Goal: Register for event/course

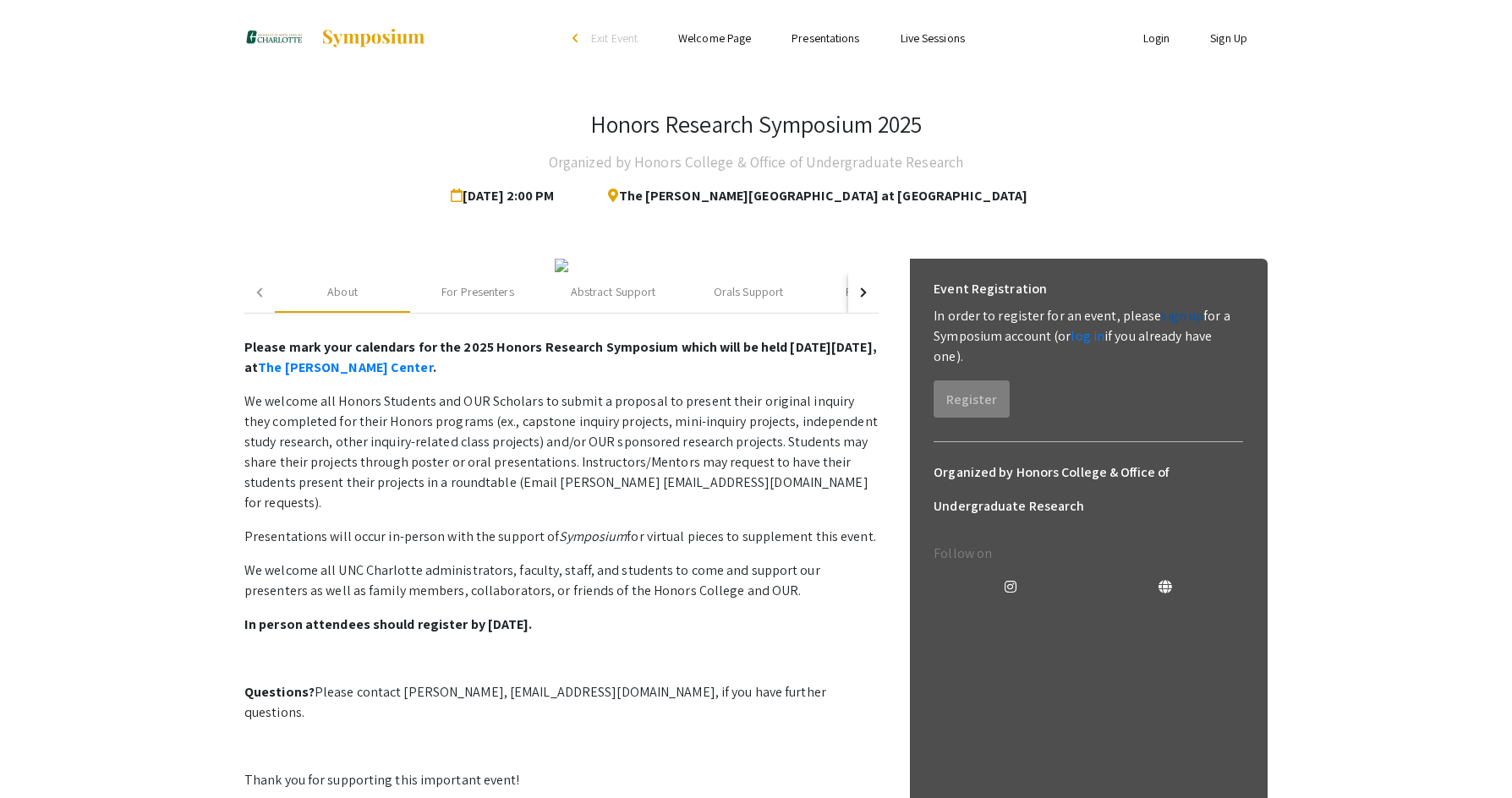
click at [1173, 310] on link "sign up" at bounding box center [1182, 316] width 42 height 18
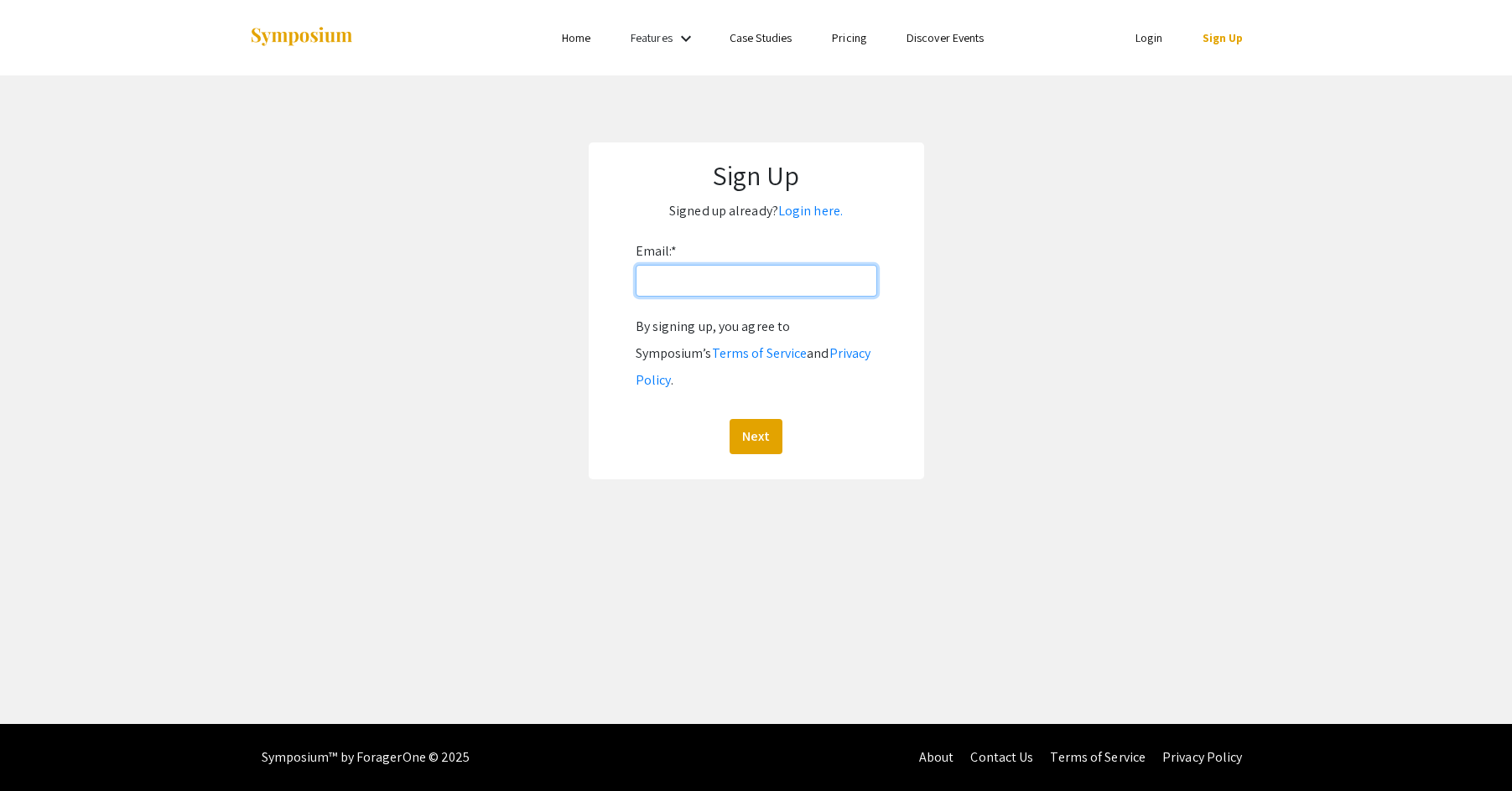
click at [716, 286] on input "Email: *" at bounding box center [756, 281] width 242 height 32
drag, startPoint x: 1213, startPoint y: 37, endPoint x: 1233, endPoint y: 49, distance: 23.3
click at [1213, 37] on link "Sign Up" at bounding box center [1222, 37] width 41 height 15
click at [1149, 42] on link "Login" at bounding box center [1149, 37] width 27 height 15
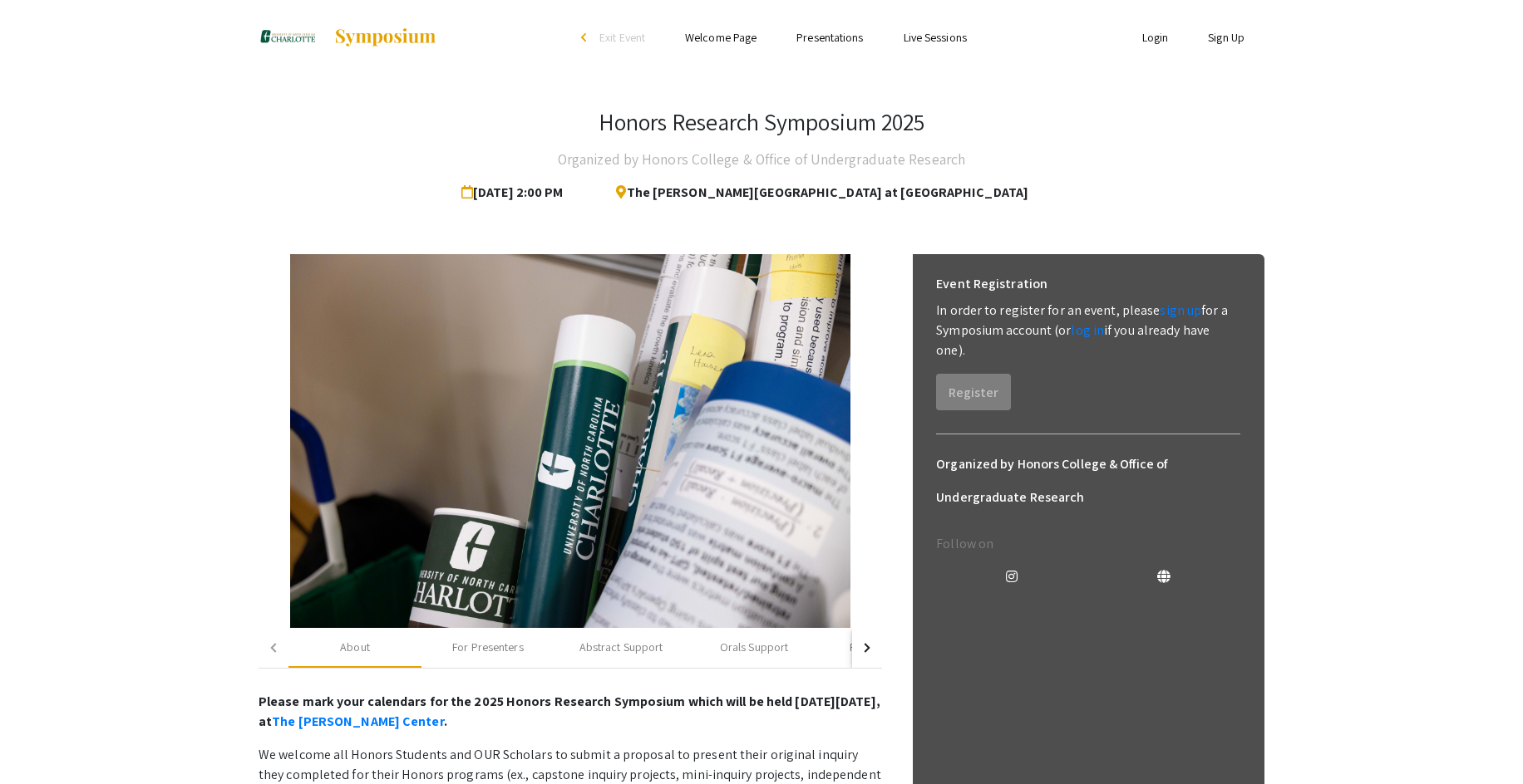
click at [716, 37] on link "Welcome Page" at bounding box center [721, 37] width 72 height 15
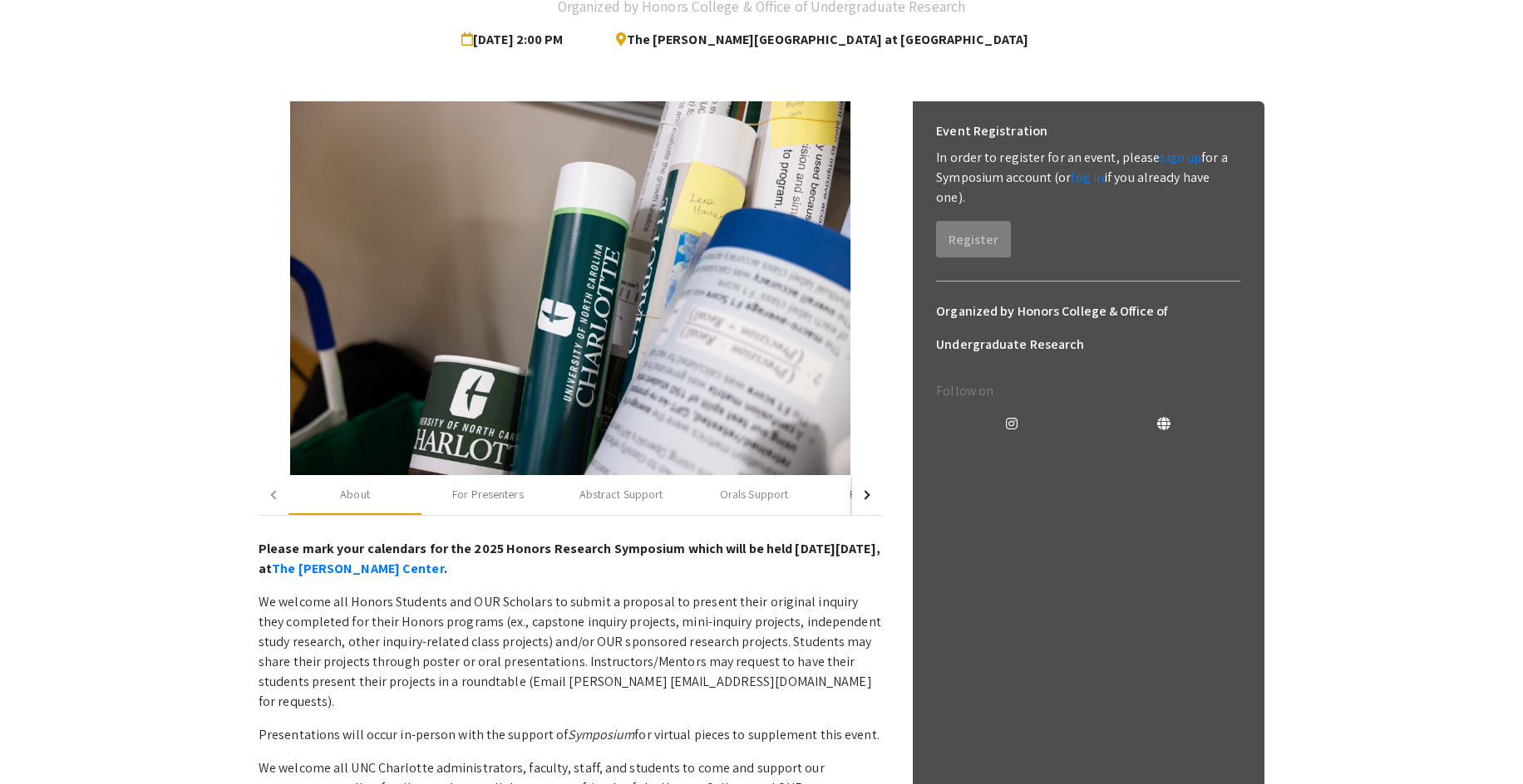
scroll to position [249, 0]
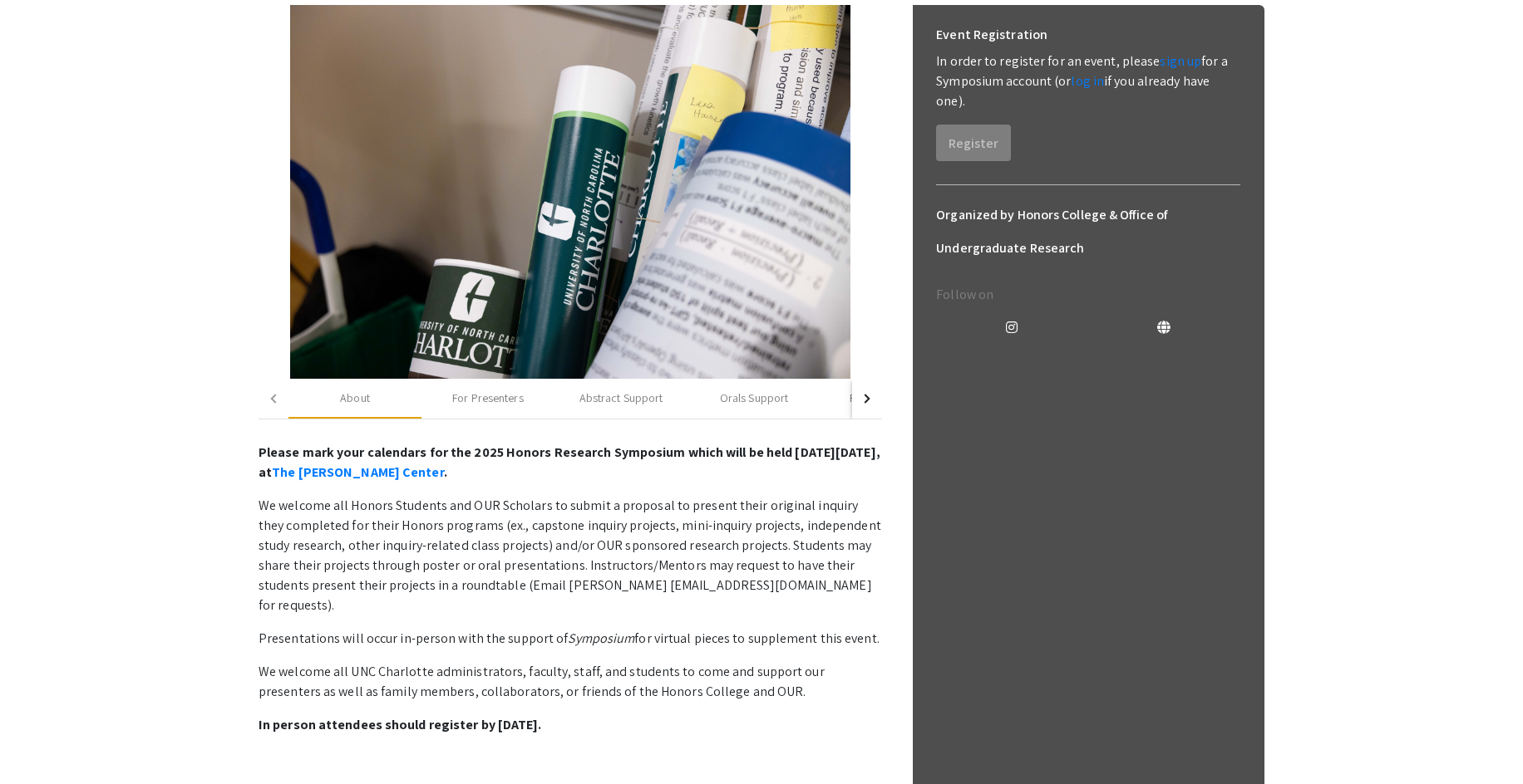
click at [861, 400] on div "button" at bounding box center [865, 398] width 9 height 9
click at [438, 401] on div "Abstract Support" at bounding box center [433, 398] width 84 height 17
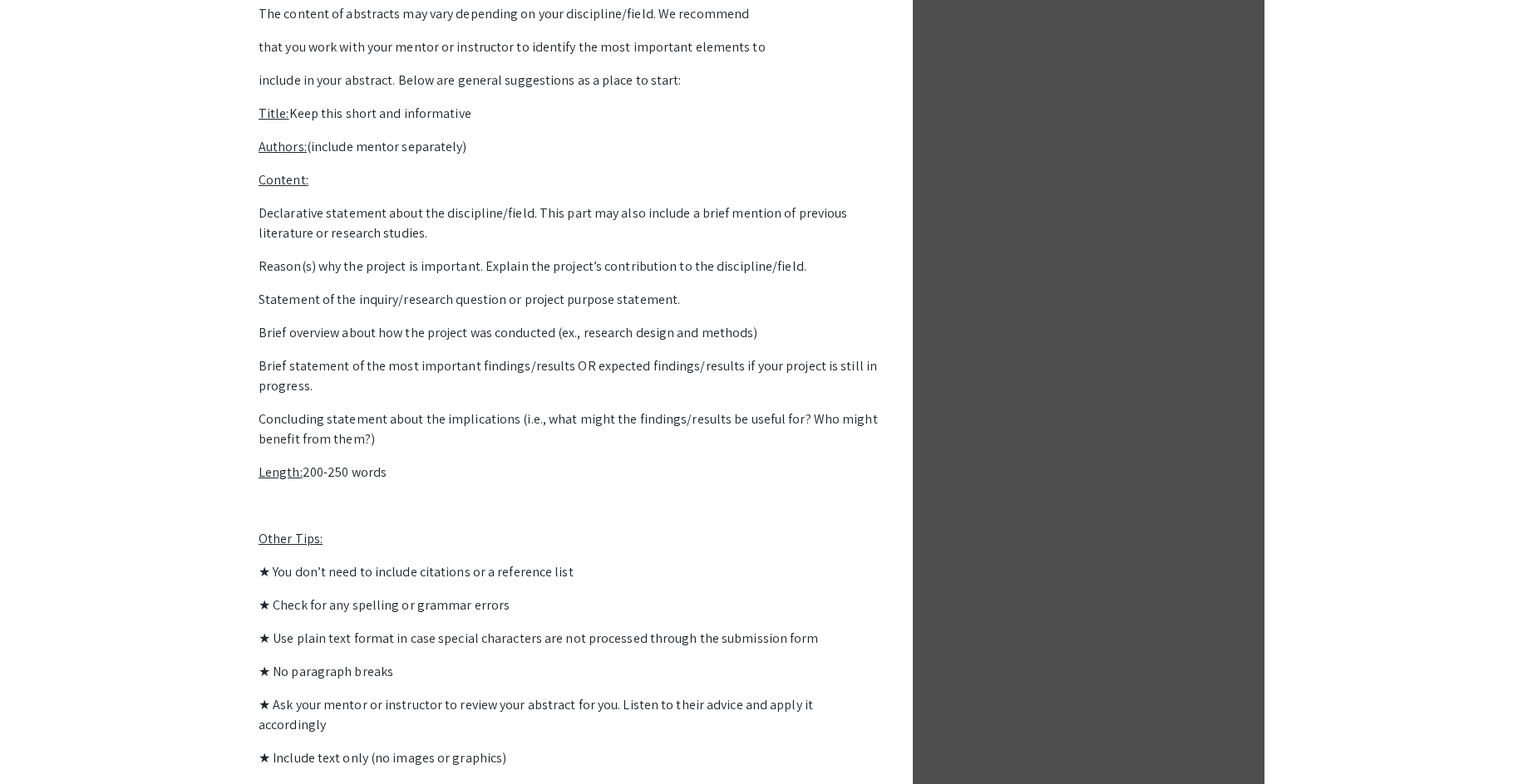
scroll to position [997, 0]
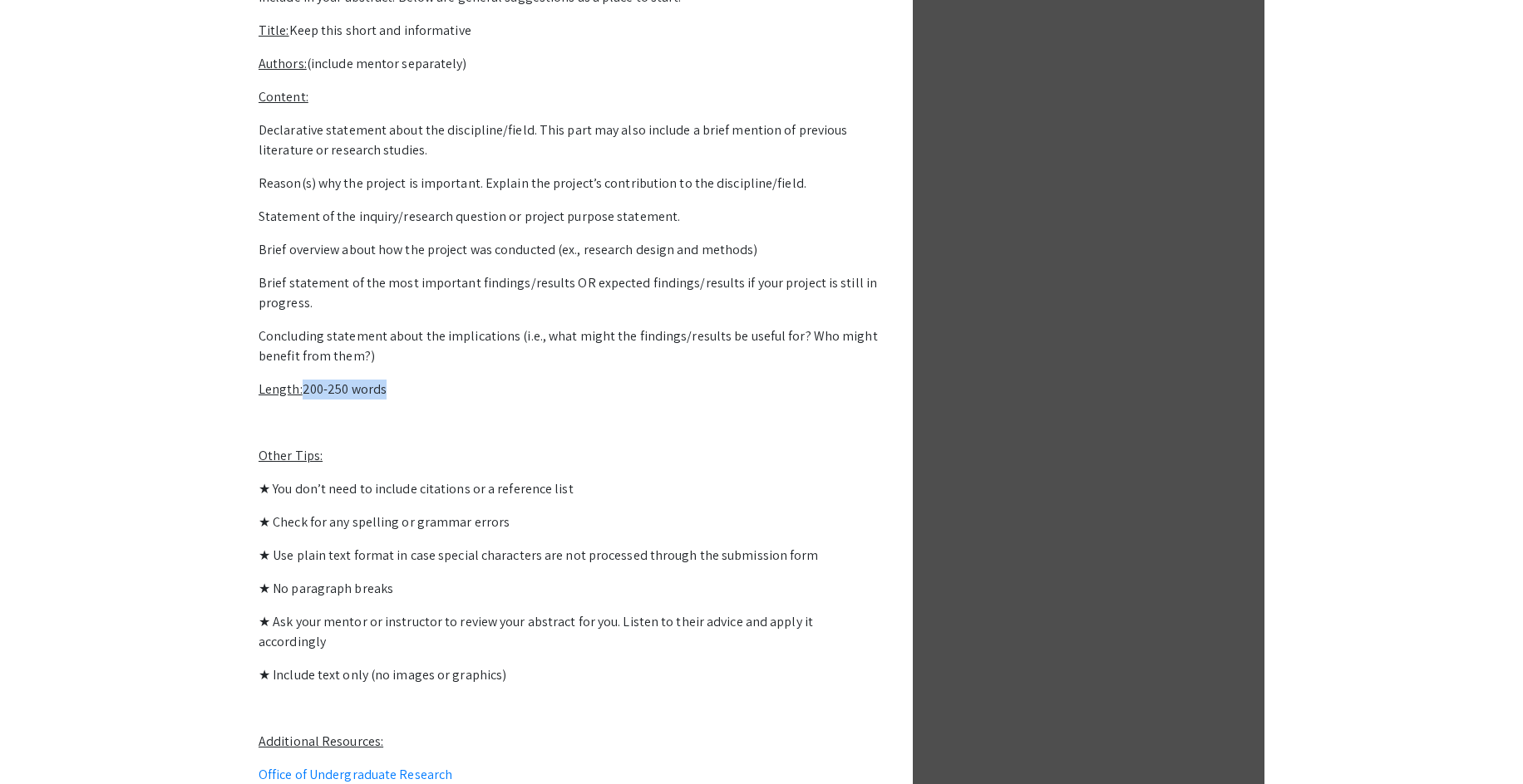
drag, startPoint x: 306, startPoint y: 387, endPoint x: 397, endPoint y: 392, distance: 91.1
click at [397, 392] on p "Length: 200-250 words" at bounding box center [570, 389] width 623 height 20
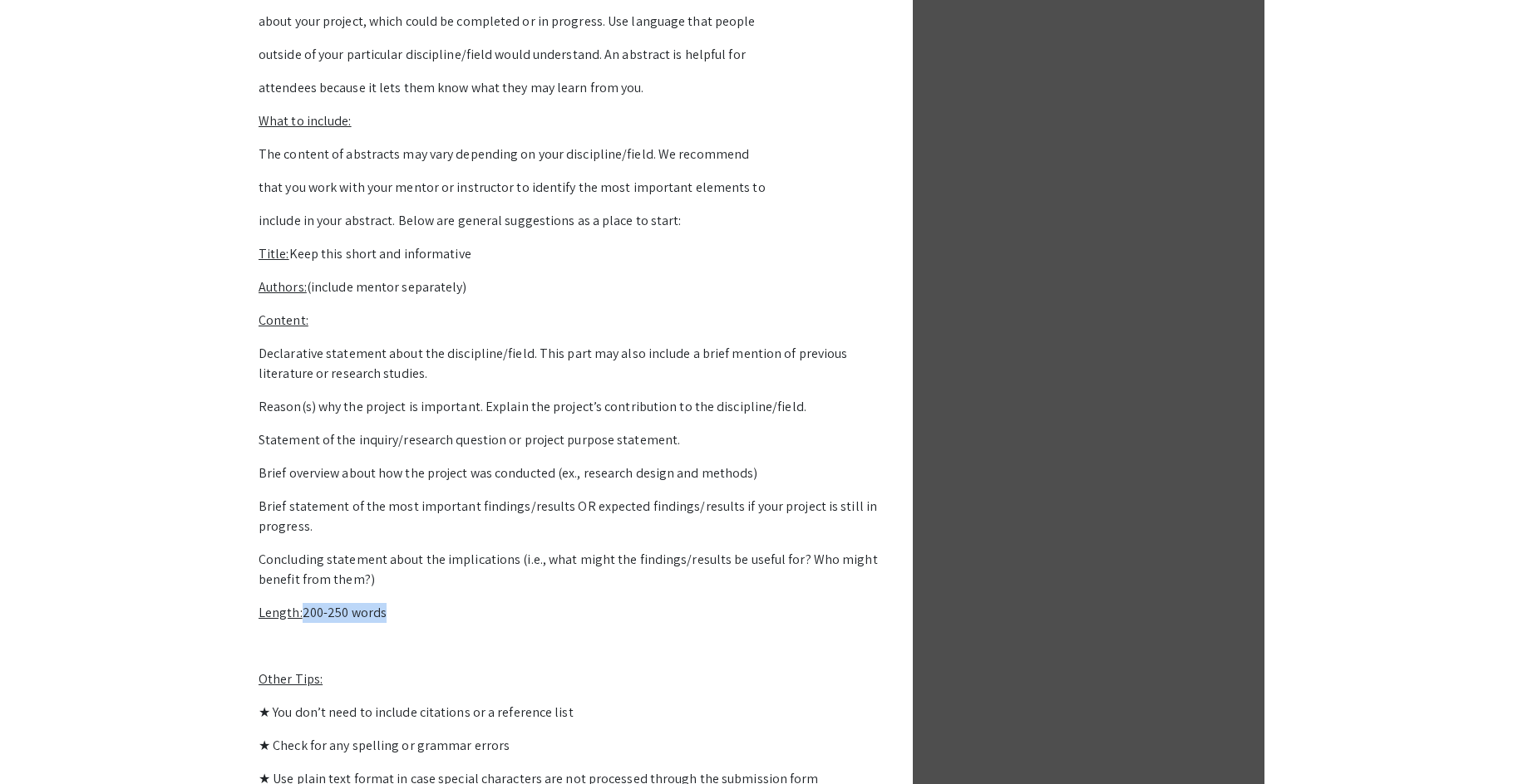
scroll to position [792, 0]
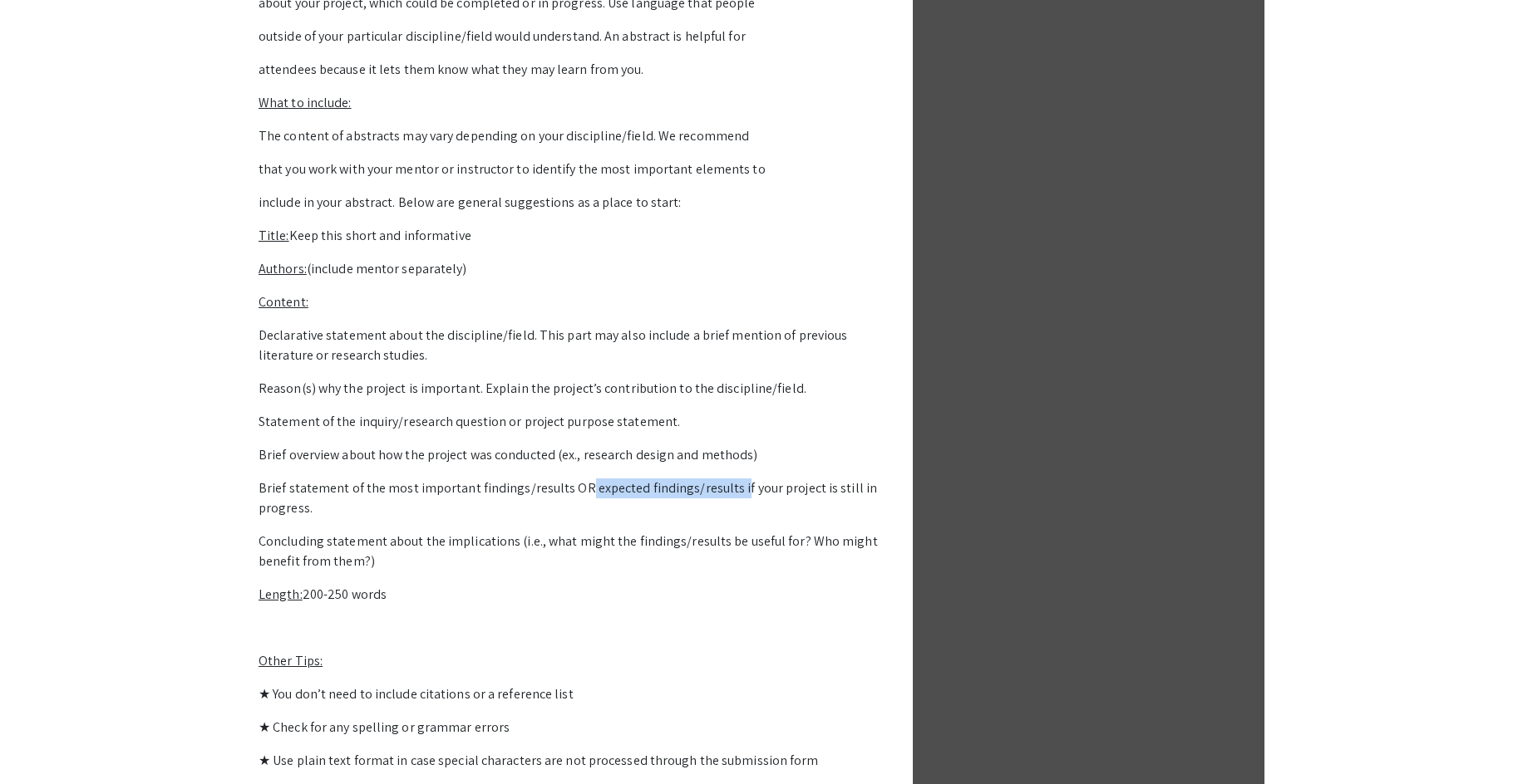
drag, startPoint x: 577, startPoint y: 488, endPoint x: 729, endPoint y: 486, distance: 152.0
click at [729, 486] on p "Brief statement of the most important findings/results OR expected findings/res…" at bounding box center [570, 498] width 623 height 40
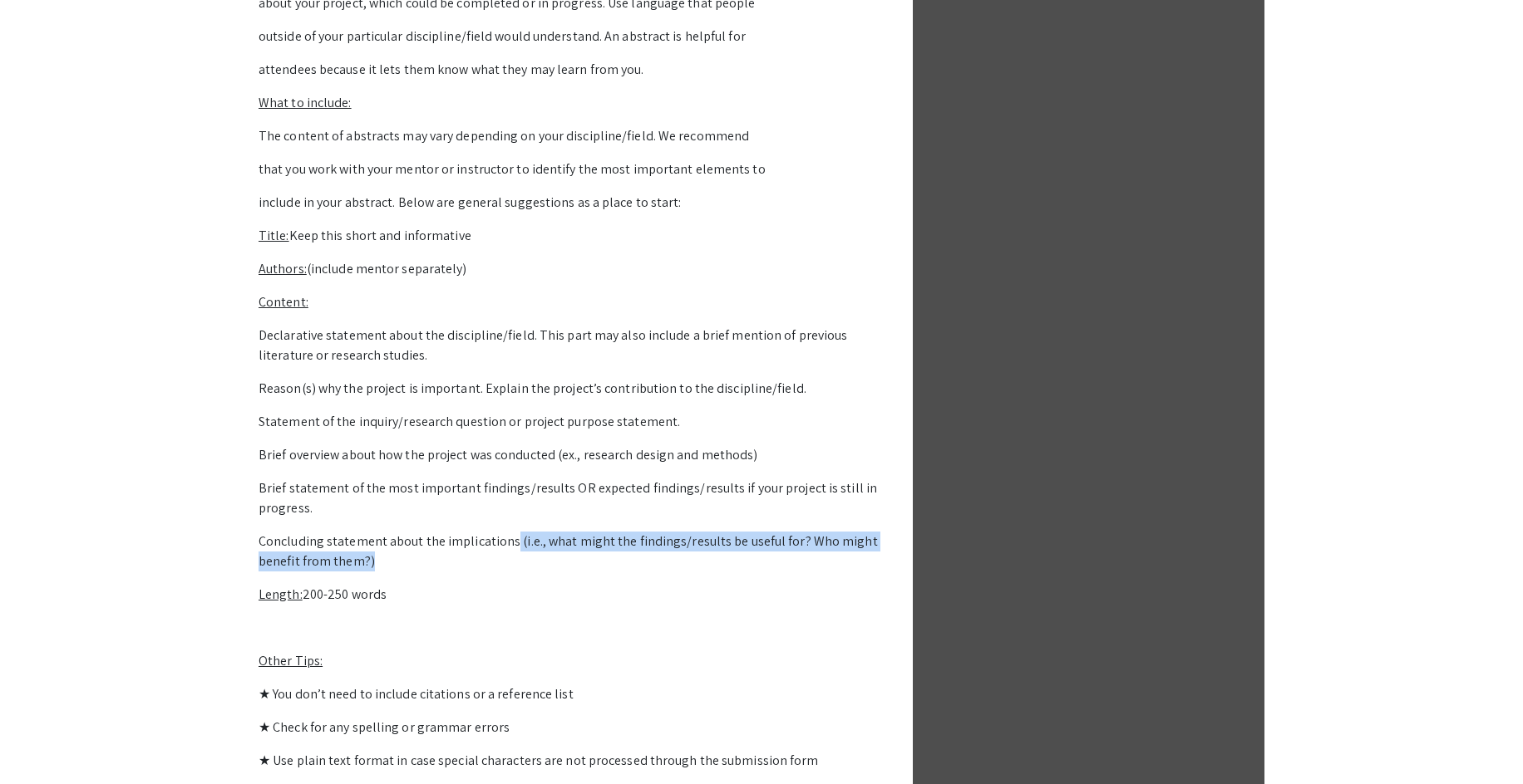
drag, startPoint x: 510, startPoint y: 540, endPoint x: 515, endPoint y: 555, distance: 15.8
click at [515, 555] on p "Concluding statement about the implications (i.e., what might the findings/resu…" at bounding box center [570, 551] width 623 height 40
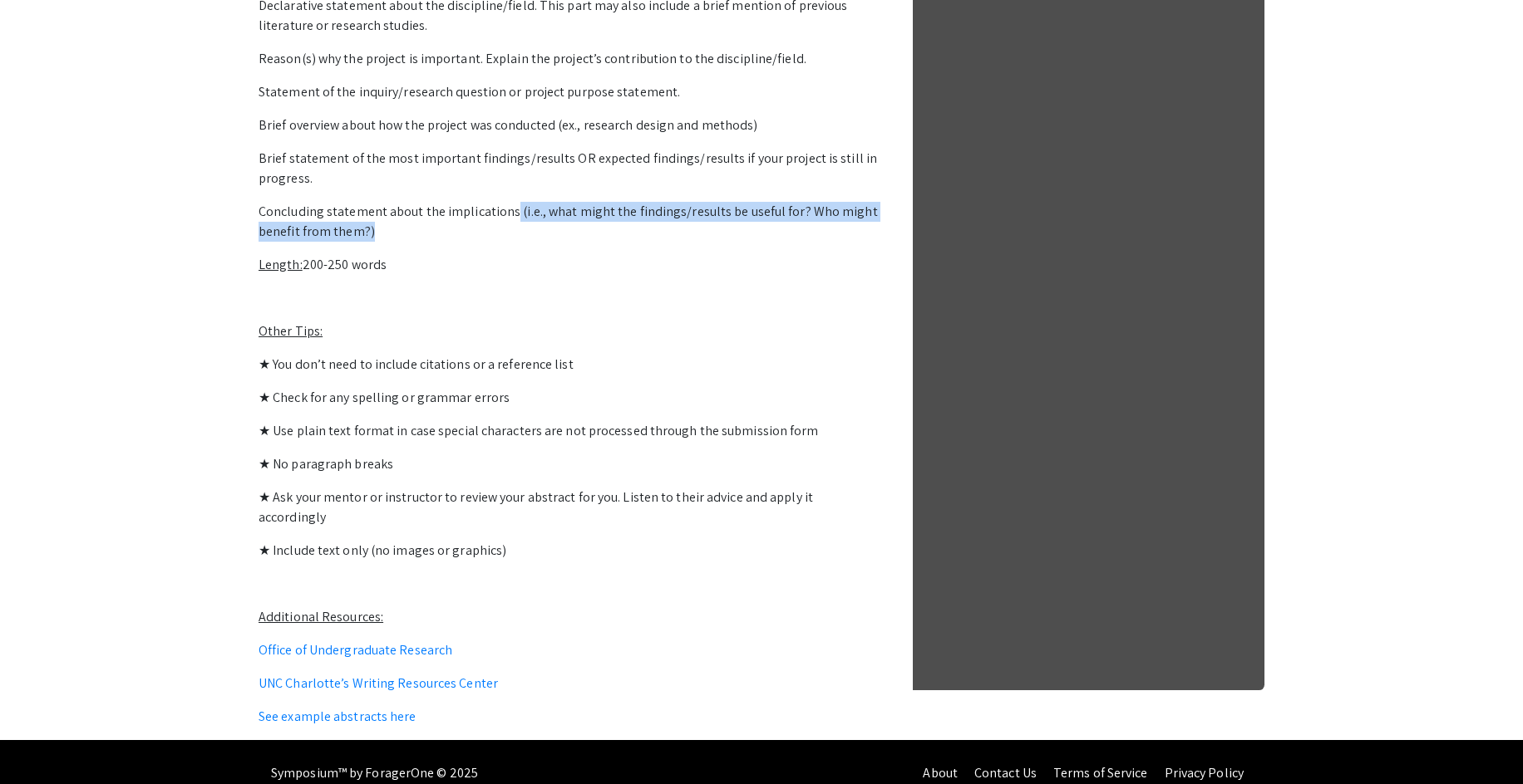
scroll to position [1124, 0]
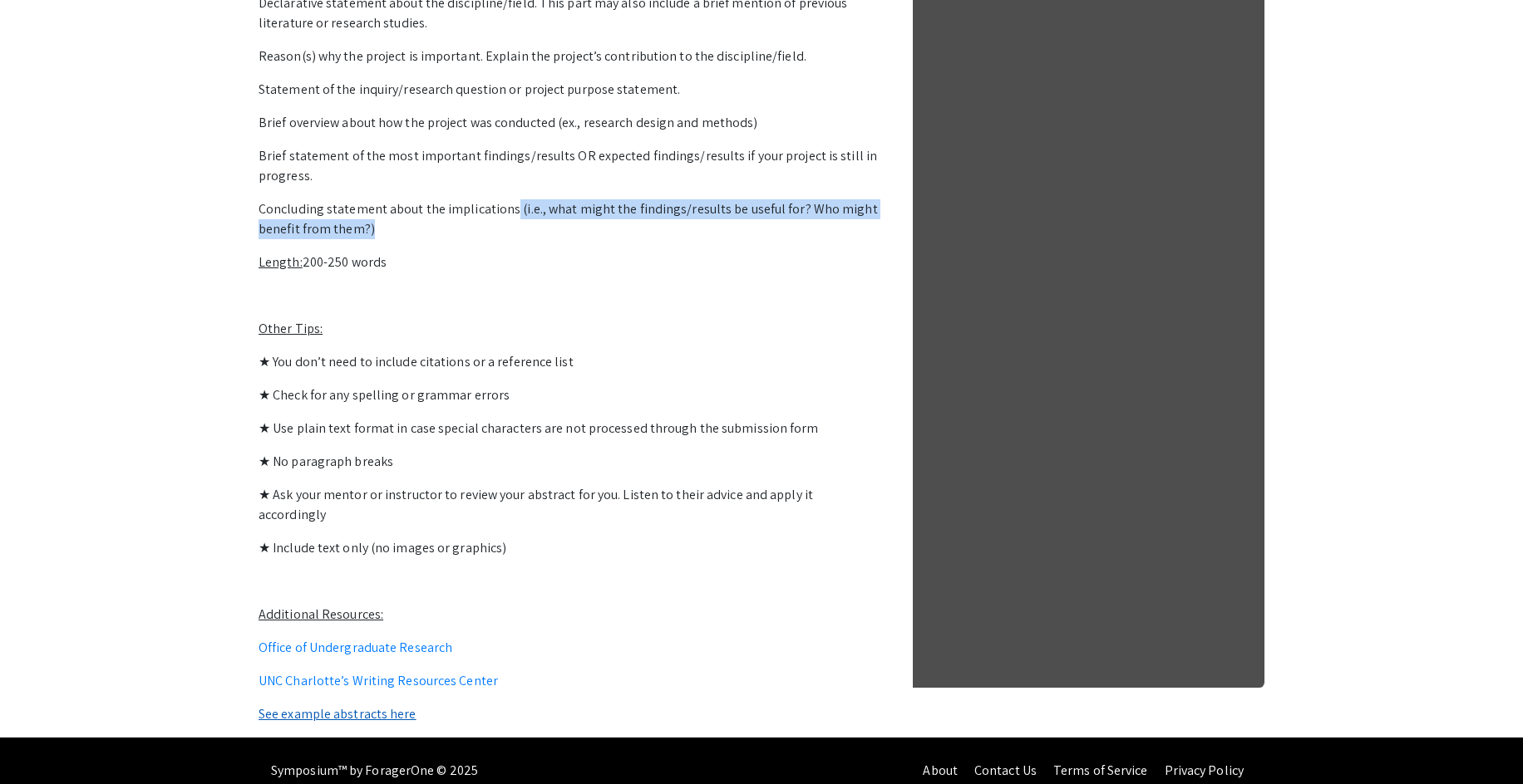
click at [346, 706] on link "See example abstracts here" at bounding box center [337, 714] width 158 height 17
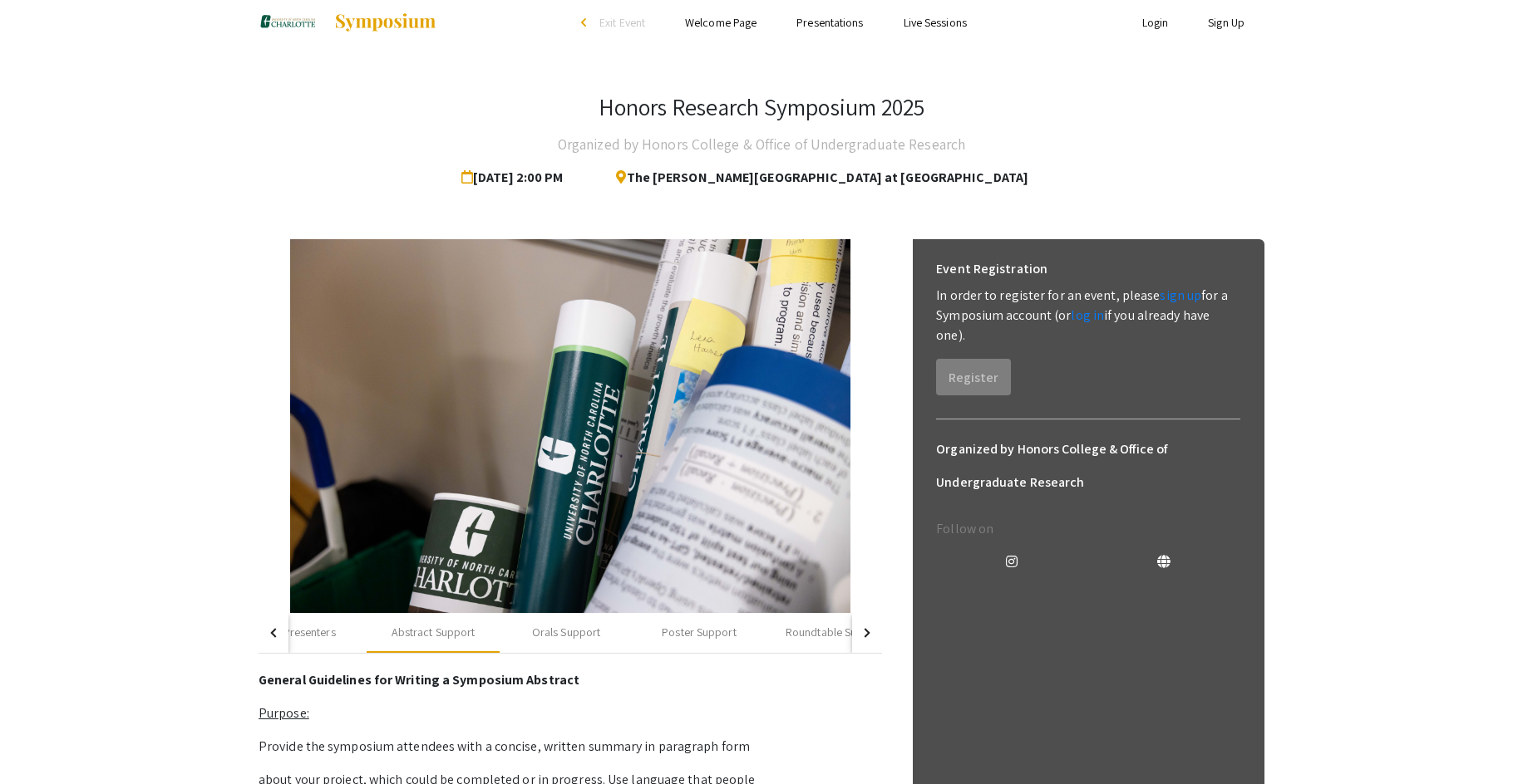
scroll to position [0, 0]
